Goal: Information Seeking & Learning: Find specific fact

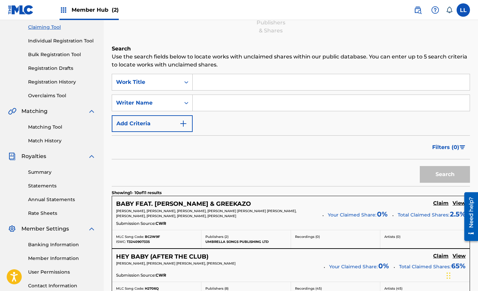
click at [206, 82] on input "Search Form" at bounding box center [331, 82] width 277 height 16
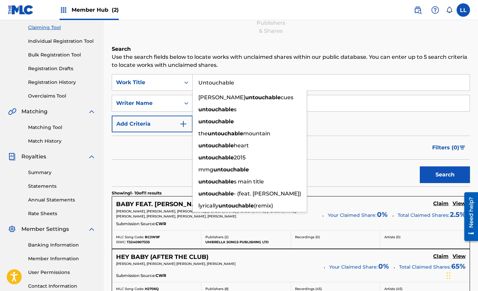
type input "Untouchable"
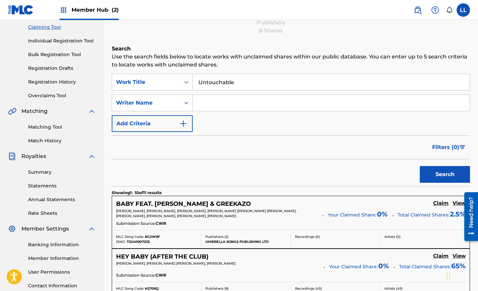
click at [309, 105] on input "Search Form" at bounding box center [331, 103] width 277 height 16
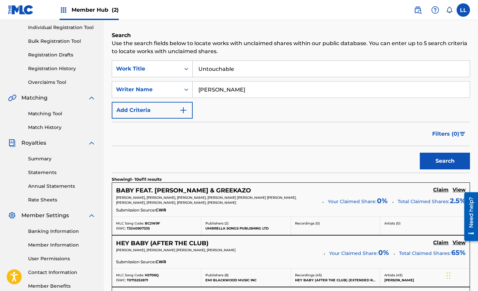
scroll to position [87, 0]
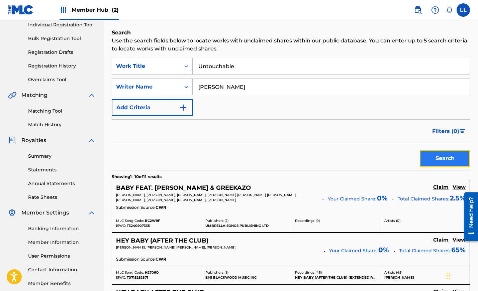
click at [445, 154] on button "Search" at bounding box center [445, 158] width 50 height 17
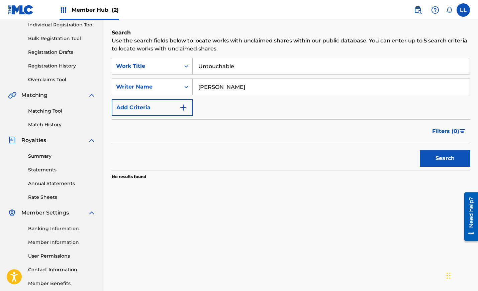
click at [225, 87] on input "Anthony Douglas" at bounding box center [331, 87] width 277 height 16
drag, startPoint x: 241, startPoint y: 87, endPoint x: 223, endPoint y: 86, distance: 17.4
click at [223, 86] on input "Anthony Gilmour Douglas" at bounding box center [331, 87] width 277 height 16
click at [272, 87] on input "Anthony Douglas" at bounding box center [331, 87] width 277 height 16
paste input "Gilmour"
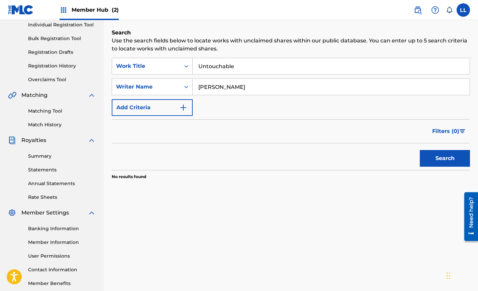
type input "Anthony Douglas Gilmour"
click at [441, 156] on button "Search" at bounding box center [445, 158] width 50 height 17
click at [441, 155] on button "Search" at bounding box center [445, 158] width 50 height 17
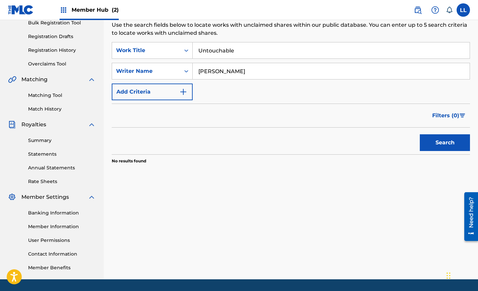
scroll to position [123, 0]
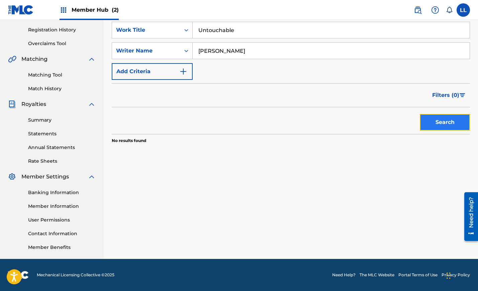
click at [440, 126] on button "Search" at bounding box center [445, 122] width 50 height 17
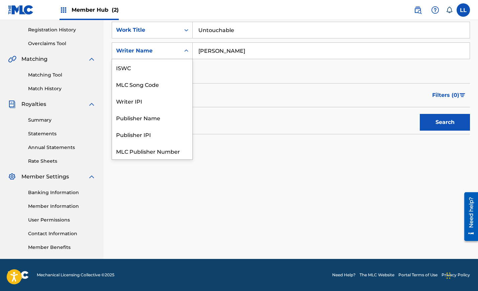
click at [181, 52] on div "Search Form" at bounding box center [186, 51] width 12 height 12
click at [290, 57] on input "Anthony Douglas Gilmour" at bounding box center [331, 51] width 277 height 16
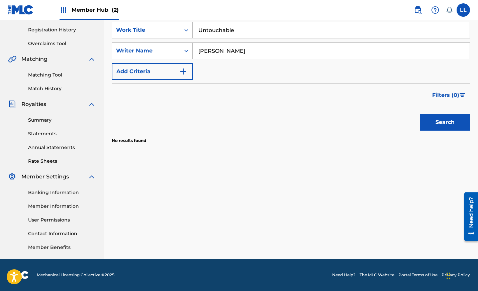
drag, startPoint x: 277, startPoint y: 48, endPoint x: 275, endPoint y: 52, distance: 4.2
click at [275, 52] on input "Anthony Douglas Gilmour" at bounding box center [331, 51] width 277 height 16
paste input "Brad Terrence Jordan"
click at [442, 122] on button "Search" at bounding box center [445, 122] width 50 height 17
drag, startPoint x: 238, startPoint y: 50, endPoint x: 213, endPoint y: 50, distance: 25.4
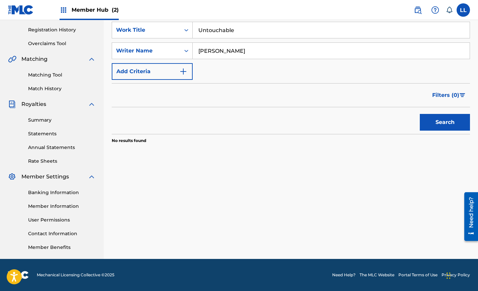
click at [213, 50] on input "Brad Terrence Jordan" at bounding box center [331, 51] width 277 height 16
type input "Brad Jordan"
click at [435, 119] on button "Search" at bounding box center [445, 122] width 50 height 17
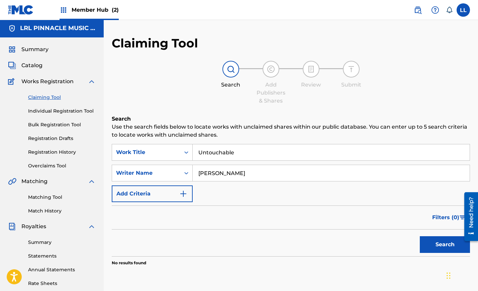
scroll to position [3, 0]
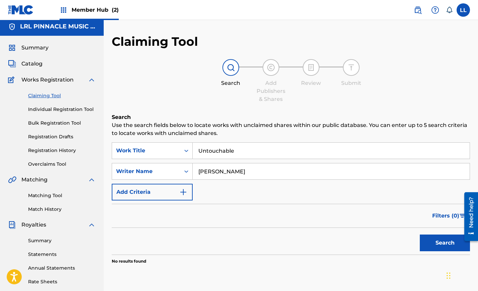
click at [237, 153] on input "Untouchable" at bounding box center [331, 151] width 277 height 16
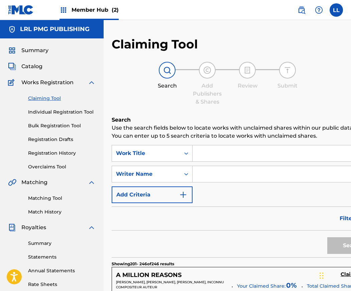
click at [175, 203] on button "Add Criteria" at bounding box center [152, 195] width 81 height 17
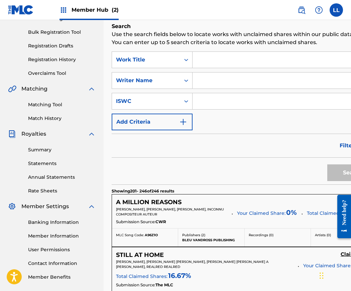
scroll to position [97, 0]
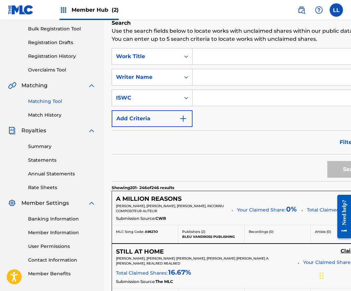
click at [56, 101] on link "Matching Tool" at bounding box center [62, 101] width 68 height 7
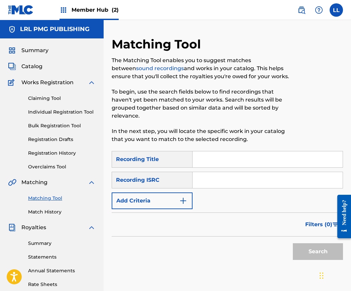
click at [201, 180] on input "Search Form" at bounding box center [268, 180] width 150 height 16
paste input "USZXT1015317"
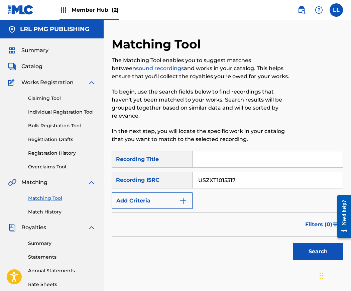
type input "USZXT1015317"
click at [229, 159] on input "Search Form" at bounding box center [268, 160] width 150 height 16
type input "U"
click at [313, 246] on button "Search" at bounding box center [318, 252] width 50 height 17
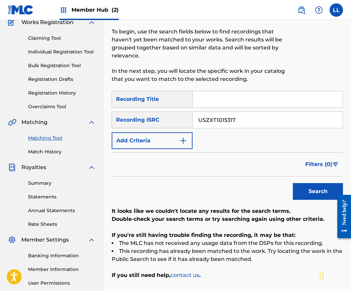
scroll to position [80, 0]
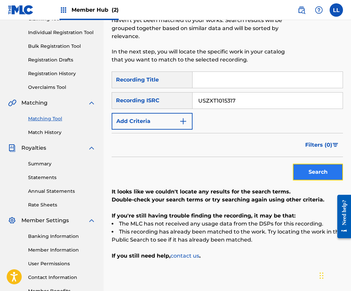
click at [314, 174] on button "Search" at bounding box center [318, 172] width 50 height 17
drag, startPoint x: 235, startPoint y: 100, endPoint x: 192, endPoint y: 99, distance: 43.2
click at [192, 99] on div "SearchWithCriteria90f838af-0973-4d46-a612-88b532ac4444 Recording ISRC USZXT1015…" at bounding box center [228, 100] width 232 height 17
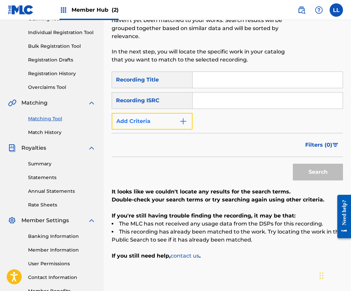
click at [183, 121] on img "Search Form" at bounding box center [183, 121] width 8 height 8
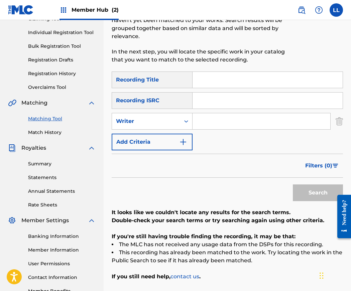
click at [203, 120] on input "Search Form" at bounding box center [262, 121] width 138 height 16
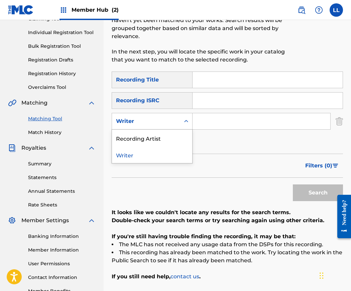
click at [182, 123] on div "Search Form" at bounding box center [186, 121] width 12 height 12
click at [153, 137] on div "Recording Artist" at bounding box center [152, 138] width 80 height 17
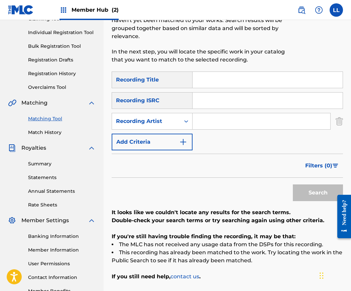
click at [201, 124] on input "Search Form" at bounding box center [262, 121] width 138 height 16
type input "Scarface"
click at [323, 193] on button "Search" at bounding box center [318, 193] width 50 height 17
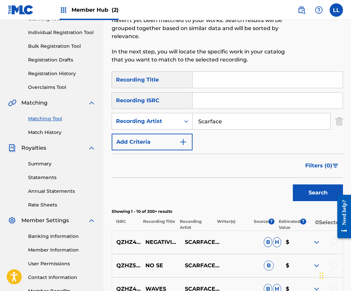
click at [216, 86] on input "Search Form" at bounding box center [268, 80] width 150 height 16
type input "Untouchable"
click at [314, 193] on button "Search" at bounding box center [318, 193] width 50 height 17
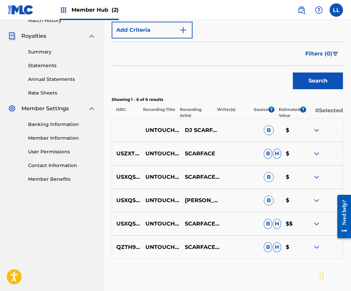
scroll to position [209, 0]
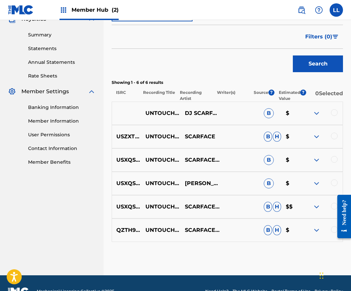
click at [316, 114] on img at bounding box center [317, 113] width 8 height 8
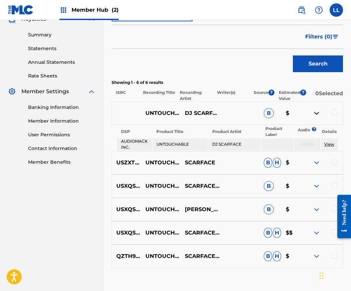
click at [316, 162] on img at bounding box center [317, 163] width 8 height 8
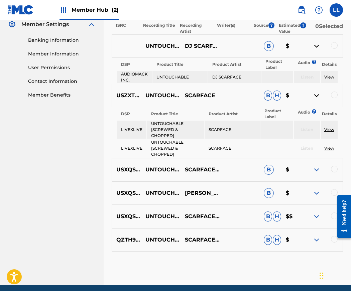
scroll to position [277, 0]
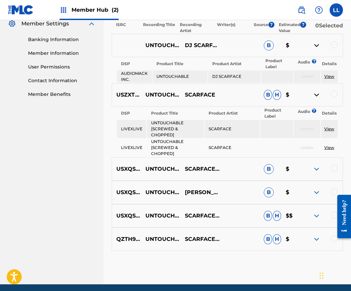
click at [316, 170] on img at bounding box center [317, 169] width 8 height 8
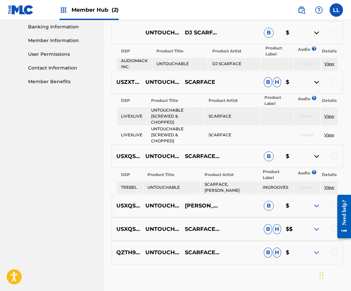
scroll to position [290, 0]
click at [317, 206] on img at bounding box center [317, 206] width 8 height 8
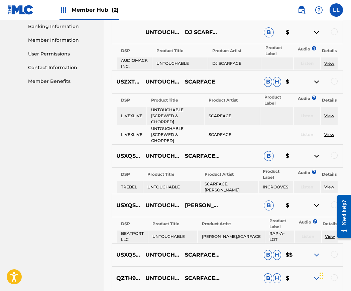
scroll to position [354, 0]
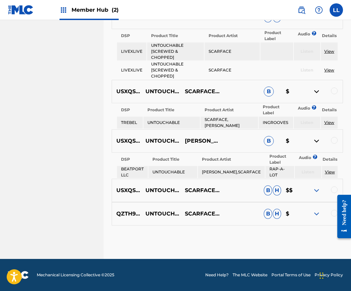
click at [316, 192] on img at bounding box center [317, 191] width 8 height 8
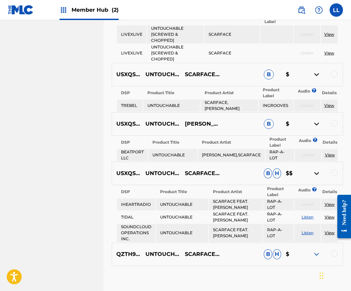
scroll to position [412, 0]
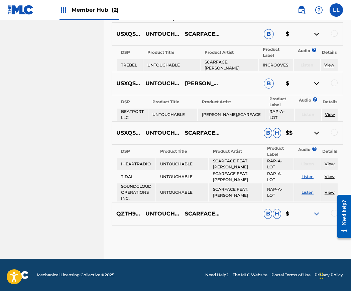
click at [315, 211] on img at bounding box center [317, 214] width 8 height 8
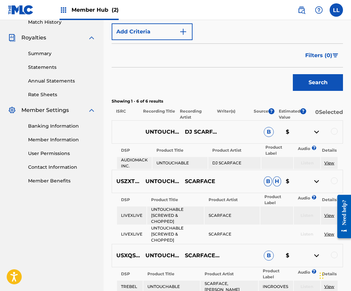
scroll to position [192, 0]
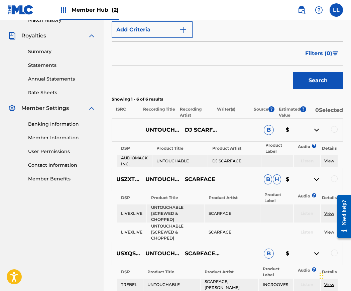
click at [329, 162] on link "View" at bounding box center [330, 161] width 10 height 5
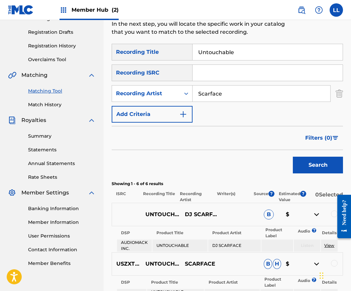
scroll to position [0, 0]
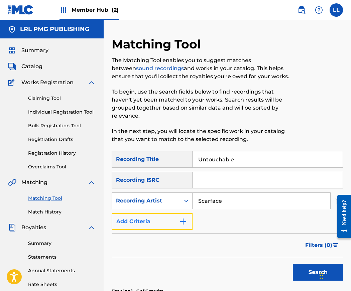
click at [186, 219] on img "Search Form" at bounding box center [183, 222] width 8 height 8
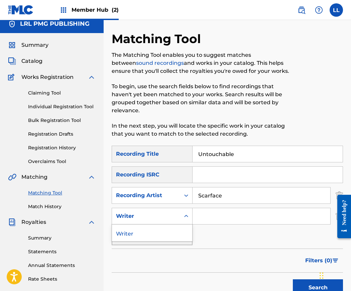
click at [185, 217] on icon "Search Form" at bounding box center [186, 216] width 7 height 7
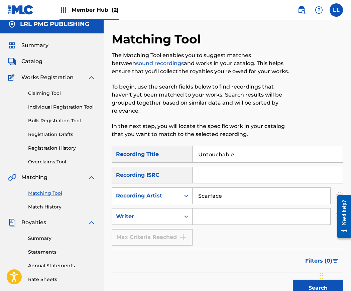
click at [185, 217] on icon "Search Form" at bounding box center [186, 216] width 7 height 7
drag, startPoint x: 240, startPoint y: 152, endPoint x: 189, endPoint y: 153, distance: 51.2
click at [189, 153] on div "SearchWithCriteria0dc45ef8-807f-47b5-ab36-03219a8991d1 Recording Title Untoucha…" at bounding box center [228, 154] width 232 height 17
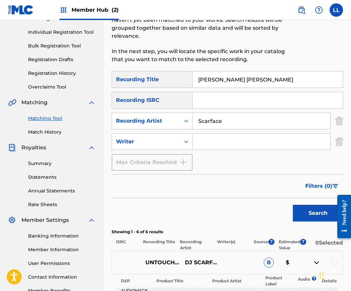
scroll to position [91, 0]
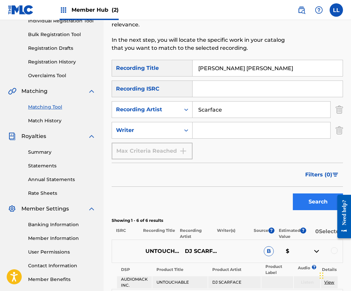
type input "Mary Jane"
click at [310, 205] on button "Search" at bounding box center [318, 202] width 50 height 17
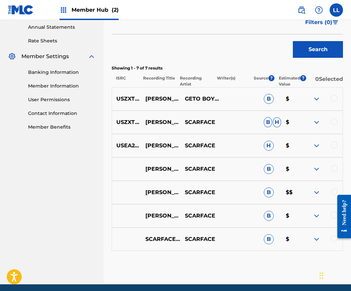
scroll to position [269, 0]
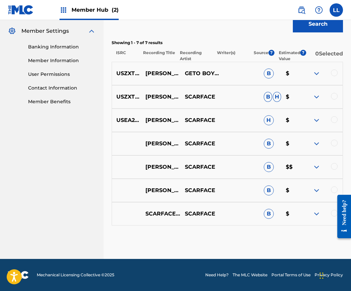
click at [315, 143] on img at bounding box center [317, 144] width 8 height 8
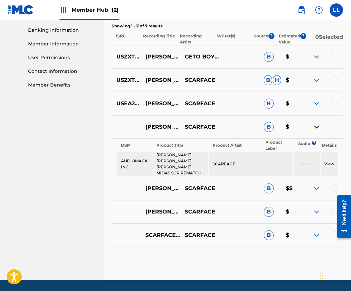
scroll to position [292, 0]
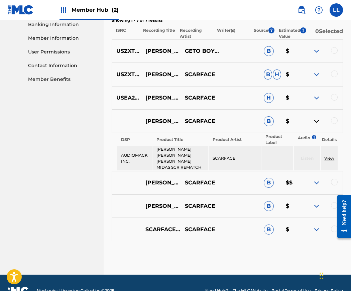
click at [315, 179] on img at bounding box center [317, 183] width 8 height 8
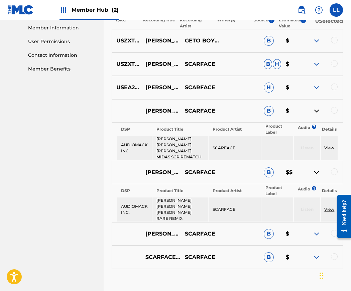
scroll to position [322, 0]
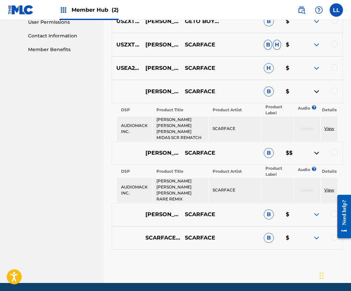
click at [317, 211] on img at bounding box center [317, 215] width 8 height 8
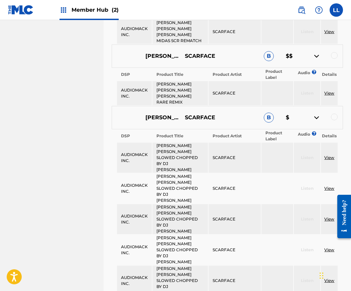
scroll to position [429, 0]
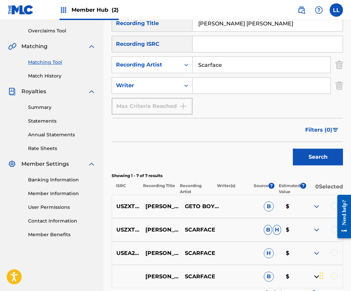
scroll to position [136, 0]
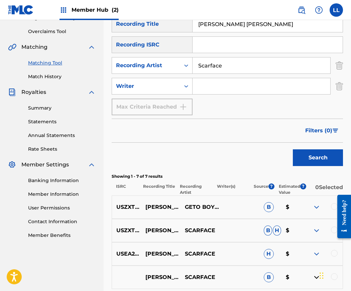
click at [313, 208] on img at bounding box center [317, 207] width 8 height 8
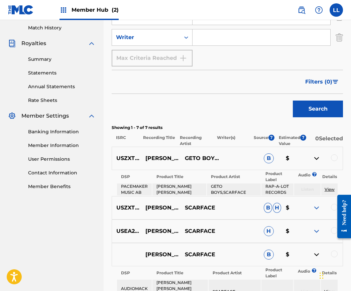
click at [318, 209] on img at bounding box center [317, 208] width 8 height 8
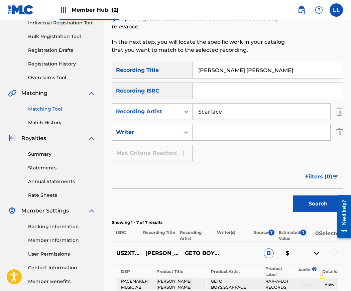
scroll to position [0, 0]
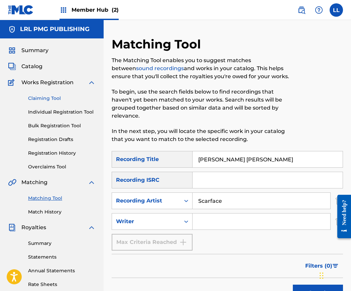
click at [40, 97] on link "Claiming Tool" at bounding box center [62, 98] width 68 height 7
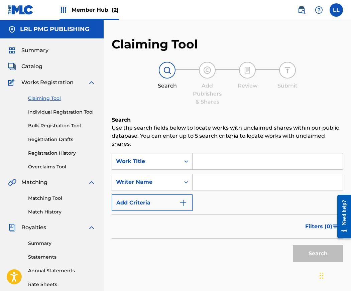
click at [210, 165] on input "Search Form" at bounding box center [268, 162] width 150 height 16
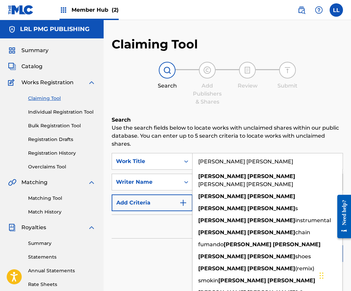
click at [293, 158] on input "Mary Jane" at bounding box center [268, 162] width 150 height 16
type input "Mary Jane"
click at [280, 183] on input "Search Form" at bounding box center [268, 182] width 150 height 16
